Goal: Information Seeking & Learning: Find specific fact

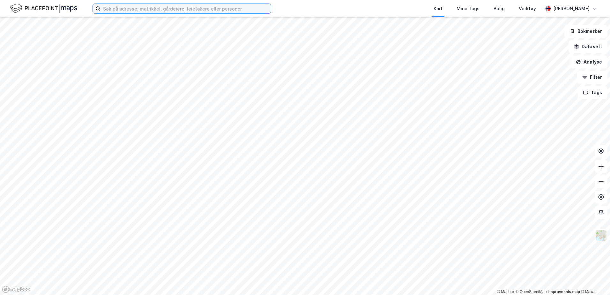
click at [148, 7] on input at bounding box center [185, 9] width 170 height 10
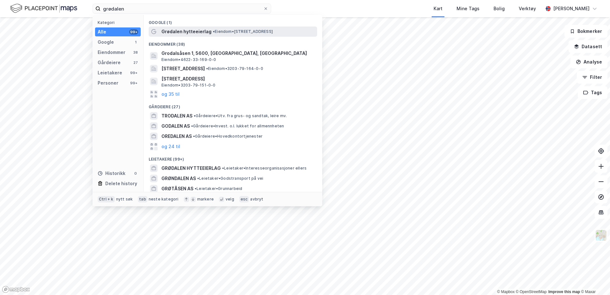
click at [202, 32] on span "Grødalen hytteeierlag" at bounding box center [186, 32] width 50 height 8
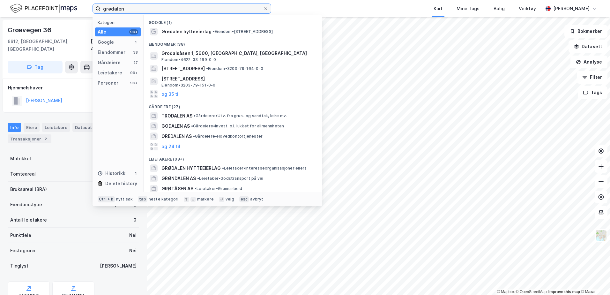
click at [179, 11] on input "grødalen" at bounding box center [181, 9] width 163 height 10
click at [109, 81] on div "Personer" at bounding box center [108, 83] width 21 height 8
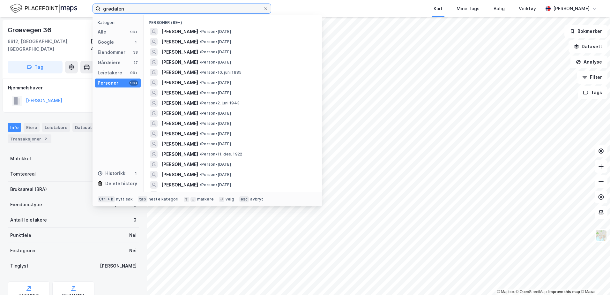
drag, startPoint x: 152, startPoint y: 10, endPoint x: 66, endPoint y: 15, distance: 85.9
click at [21, 11] on div "grødalen Kategori Alle 99+ Google 1 Eiendommer 38 Gårdeiere 27 Leietakere 99+ P…" at bounding box center [305, 8] width 610 height 17
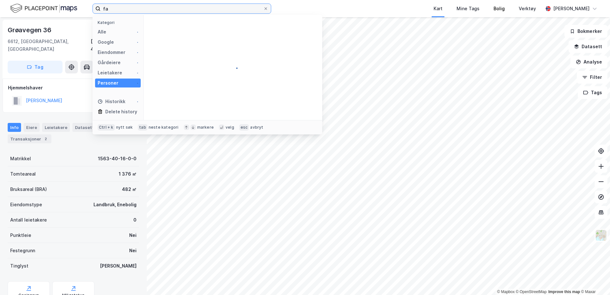
type input "f"
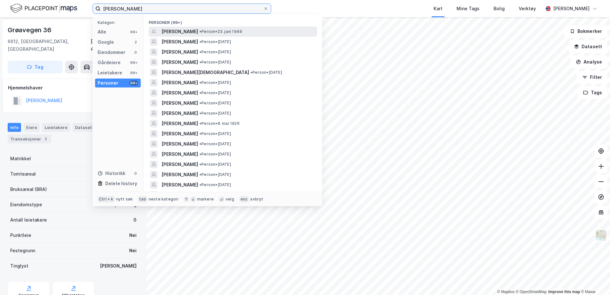
type input "[PERSON_NAME]"
click at [189, 29] on span "[PERSON_NAME]" at bounding box center [179, 32] width 37 height 8
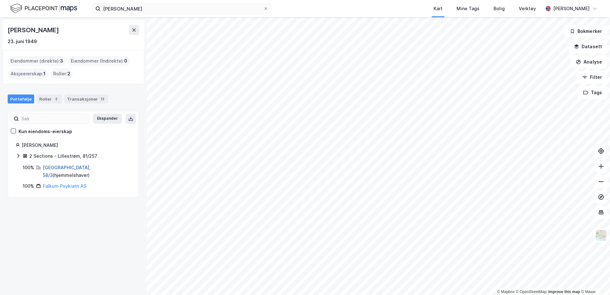
click at [53, 166] on link "[GEOGRAPHIC_DATA], 58/3" at bounding box center [67, 171] width 48 height 13
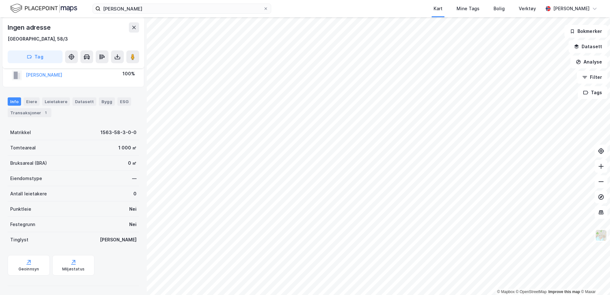
scroll to position [40, 0]
click at [30, 114] on div "Transaksjoner 1" at bounding box center [30, 111] width 44 height 9
